Goal: Task Accomplishment & Management: Complete application form

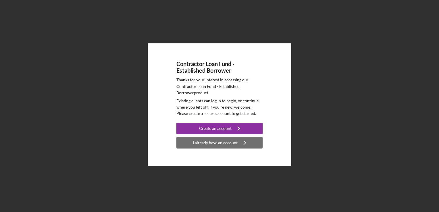
click at [227, 142] on div "I already have an account" at bounding box center [215, 142] width 45 height 11
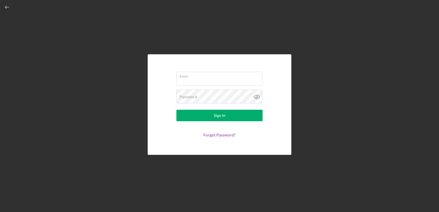
type input "[EMAIL_ADDRESS][DOMAIN_NAME]"
click at [255, 96] on icon at bounding box center [257, 97] width 14 height 14
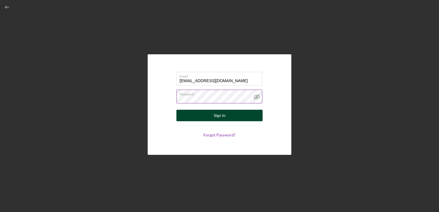
click at [240, 114] on button "Sign In" at bounding box center [219, 115] width 86 height 11
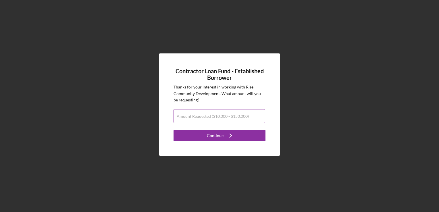
click at [214, 117] on label "Amount Requested ($10,000 - $150,000)" at bounding box center [213, 116] width 72 height 5
click at [214, 117] on input "Amount Requested ($10,000 - $150,000)" at bounding box center [219, 116] width 92 height 14
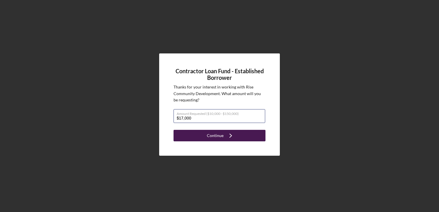
type input "$17,000"
click at [201, 136] on button "Continue Icon/Navigate" at bounding box center [219, 135] width 92 height 11
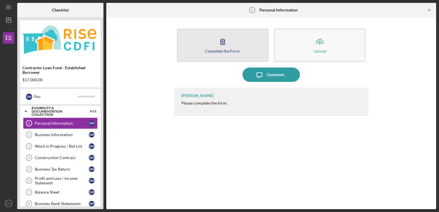
click at [204, 48] on button "Complete the Form Form" at bounding box center [222, 45] width 91 height 33
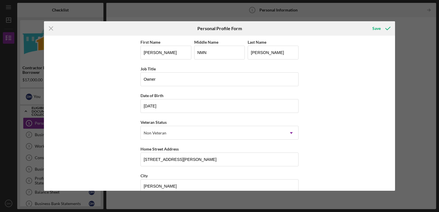
click at [316, 119] on div "First Name [PERSON_NAME] Middle Name NMN Last Name [PERSON_NAME] Job Title Owne…" at bounding box center [219, 113] width 351 height 155
drag, startPoint x: 395, startPoint y: 123, endPoint x: 396, endPoint y: 142, distance: 19.3
click at [396, 142] on div "Icon/Menu Close Personal Profile Form Save First Name [PERSON_NAME] Middle Name…" at bounding box center [219, 106] width 439 height 212
drag, startPoint x: 396, startPoint y: 142, endPoint x: 377, endPoint y: 136, distance: 20.5
click at [377, 136] on div "First Name [PERSON_NAME] Middle Name NMN Last Name [PERSON_NAME] Job Title Owne…" at bounding box center [219, 113] width 351 height 155
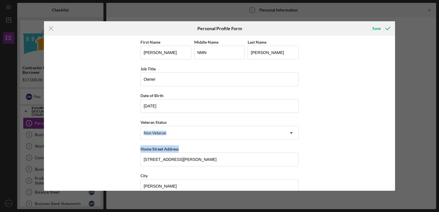
click at [413, 150] on div "Icon/Menu Close Personal Profile Form Save First Name [PERSON_NAME] Middle Name…" at bounding box center [219, 106] width 439 height 212
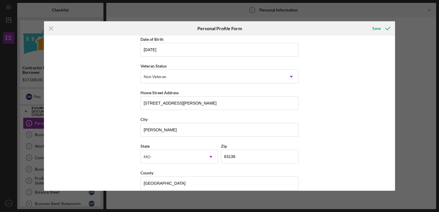
scroll to position [63, 0]
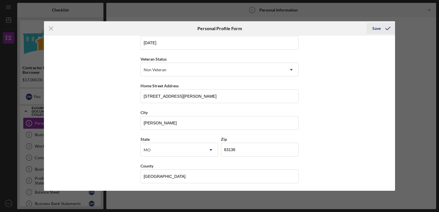
click at [385, 27] on icon "submit" at bounding box center [388, 28] width 14 height 14
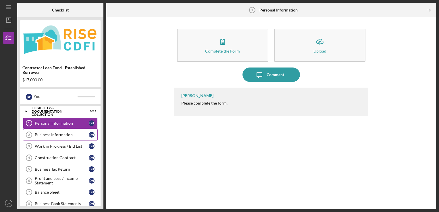
click at [62, 133] on div "Business Information" at bounding box center [62, 134] width 54 height 5
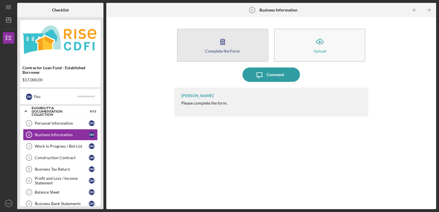
click at [215, 47] on button "Complete the Form Form" at bounding box center [222, 45] width 91 height 33
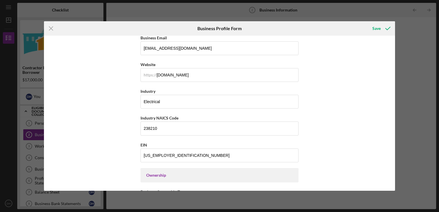
scroll to position [137, 0]
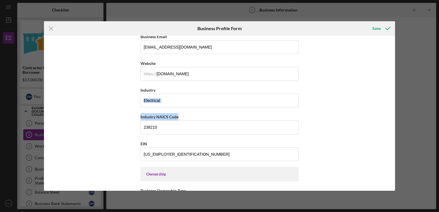
drag, startPoint x: 393, startPoint y: 90, endPoint x: 393, endPoint y: 117, distance: 27.3
click at [393, 117] on div "Business Name Hendersons Electric, LLC DBA Hendersons Electric, LLC Business St…" at bounding box center [219, 113] width 351 height 155
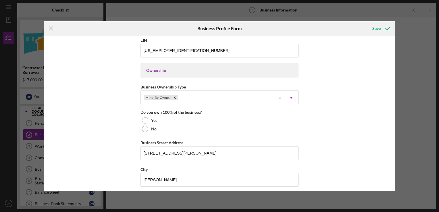
scroll to position [239, 0]
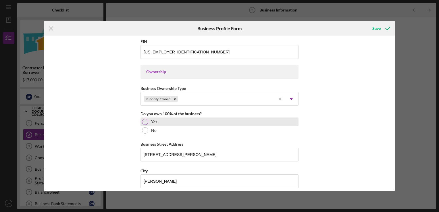
click at [144, 120] on div at bounding box center [145, 122] width 6 height 6
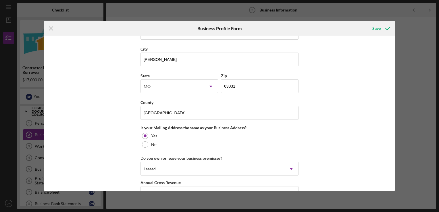
scroll to position [357, 0]
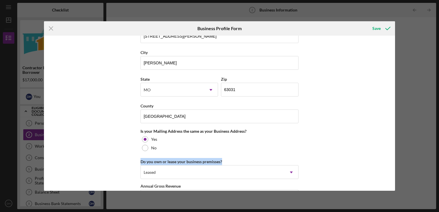
drag, startPoint x: 393, startPoint y: 145, endPoint x: 393, endPoint y: 159, distance: 13.5
click at [393, 159] on div "Business Name Hendersons Electric, LLC DBA Hendersons Electric, LLC Business St…" at bounding box center [219, 113] width 351 height 155
drag, startPoint x: 393, startPoint y: 159, endPoint x: 368, endPoint y: 155, distance: 25.6
click at [368, 155] on div "Business Name Hendersons Electric, LLC DBA Hendersons Electric, LLC Business St…" at bounding box center [219, 113] width 351 height 155
click at [357, 163] on div "Business Name Hendersons Electric, LLC DBA Hendersons Electric, LLC Business St…" at bounding box center [219, 113] width 351 height 155
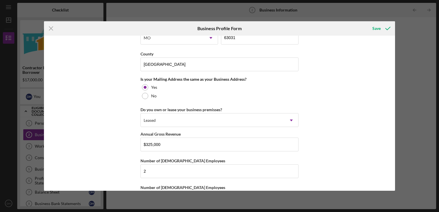
scroll to position [430, 0]
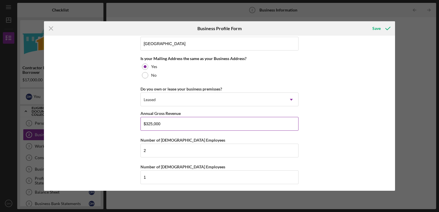
click at [163, 122] on input "$325,000" at bounding box center [219, 124] width 158 height 14
type input "$3"
type input "$425,000"
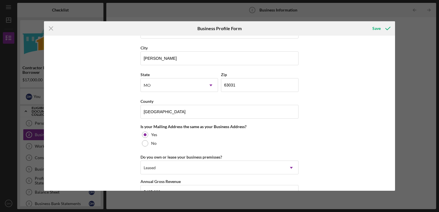
scroll to position [359, 0]
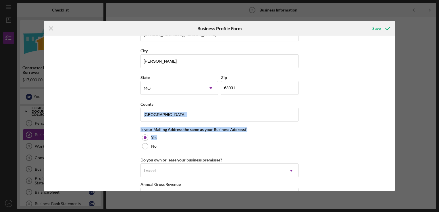
drag, startPoint x: 393, startPoint y: 136, endPoint x: 398, endPoint y: 101, distance: 35.7
click at [398, 101] on div "Icon/Menu Close Business Profile Form Save Business Name Hendersons Electric, L…" at bounding box center [219, 106] width 439 height 212
drag, startPoint x: 398, startPoint y: 101, endPoint x: 408, endPoint y: 132, distance: 33.0
click at [408, 132] on div "Icon/Menu Close Business Profile Form Save Business Name Hendersons Electric, L…" at bounding box center [219, 106] width 439 height 212
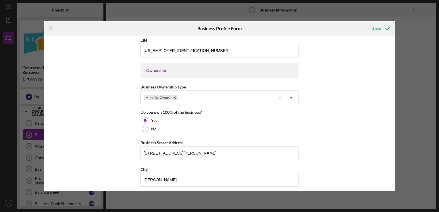
scroll to position [238, 0]
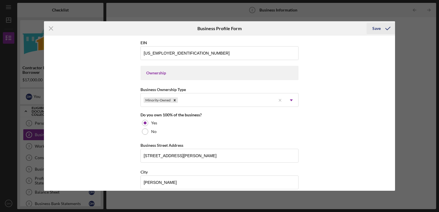
click at [381, 28] on icon "submit" at bounding box center [388, 28] width 14 height 14
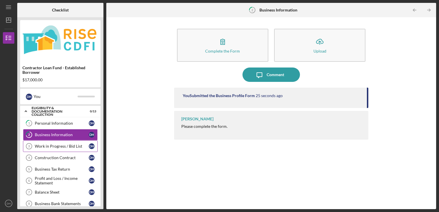
click at [69, 146] on div "Work in Progress / Bid List" at bounding box center [62, 146] width 54 height 5
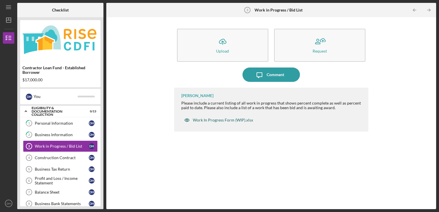
click at [205, 119] on div "Work In Progress Form (WIP).xlsx" at bounding box center [223, 120] width 60 height 5
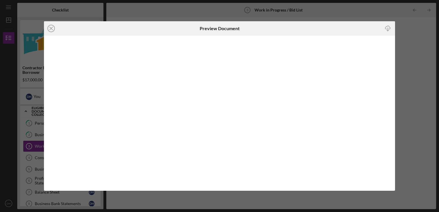
click at [413, 31] on div "Icon/Close Preview Document Icon/Download" at bounding box center [219, 106] width 439 height 212
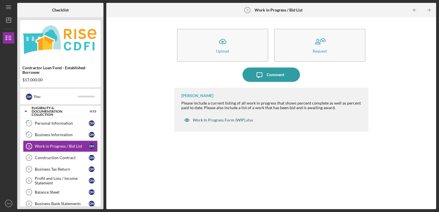
drag, startPoint x: 227, startPoint y: 120, endPoint x: 193, endPoint y: 119, distance: 33.6
click at [193, 119] on div "Work In Progress Form (WIP).xlsx" at bounding box center [223, 120] width 60 height 5
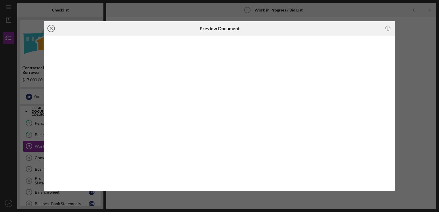
click at [51, 28] on icon "Icon/Close" at bounding box center [51, 28] width 14 height 14
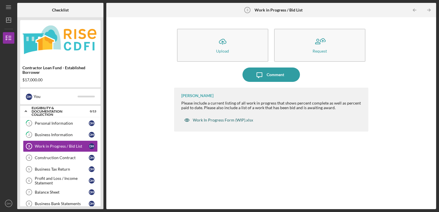
click at [201, 118] on div "Work In Progress Form (WIP).xlsx" at bounding box center [223, 120] width 60 height 5
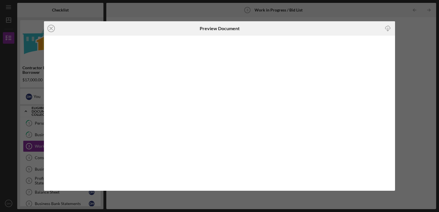
click at [419, 37] on div "Icon/Close Preview Document Icon/Download" at bounding box center [219, 106] width 439 height 212
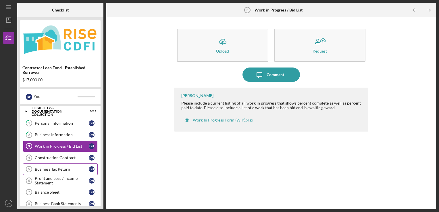
drag, startPoint x: 50, startPoint y: 168, endPoint x: 46, endPoint y: 167, distance: 4.1
click at [46, 167] on div "Business Tax Return" at bounding box center [62, 169] width 54 height 5
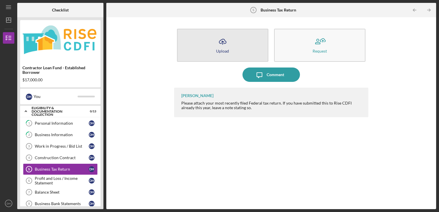
click at [227, 52] on div "Upload" at bounding box center [222, 51] width 13 height 4
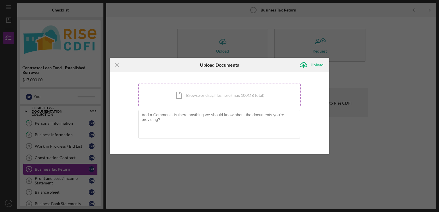
click at [207, 101] on div "Icon/Document Browse or drag files here (max 100MB total) Tap to choose files o…" at bounding box center [219, 96] width 162 height 24
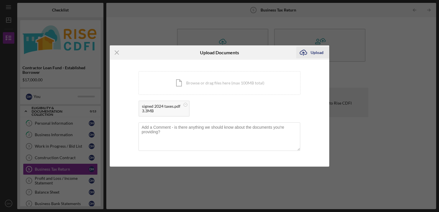
click at [314, 54] on div "Upload" at bounding box center [317, 52] width 13 height 11
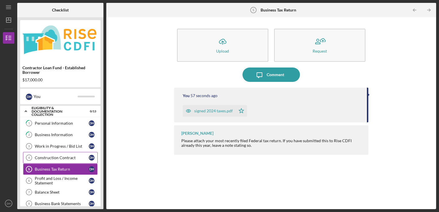
drag, startPoint x: 65, startPoint y: 157, endPoint x: 38, endPoint y: 157, distance: 26.4
click at [38, 157] on div "Construction Contract" at bounding box center [62, 157] width 54 height 5
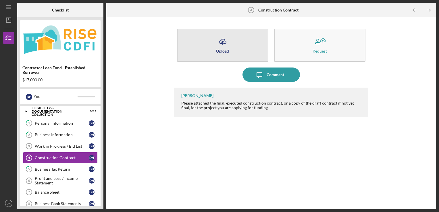
click at [224, 47] on icon "Icon/Upload" at bounding box center [222, 41] width 14 height 14
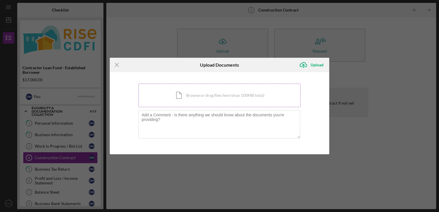
click at [215, 92] on div "Icon/Document Browse or drag files here (max 100MB total) Tap to choose files o…" at bounding box center [219, 96] width 162 height 24
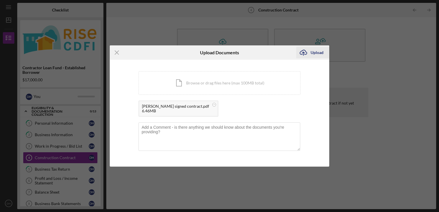
click at [319, 52] on div "Upload" at bounding box center [317, 52] width 13 height 11
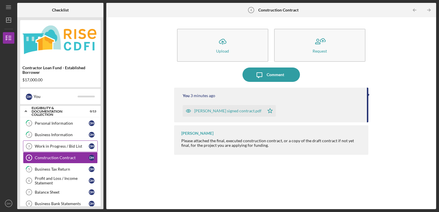
click at [60, 144] on div "Work in Progress / Bid List" at bounding box center [62, 146] width 54 height 5
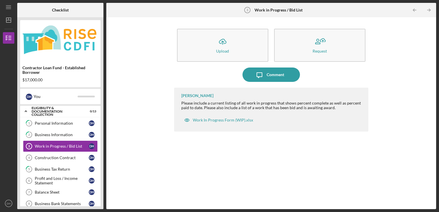
click at [106, 141] on div "Checklist Contractor Loan Fund - Established Borrower $17,000.00 D H You Icon/E…" at bounding box center [226, 106] width 419 height 206
